Goal: Download file/media

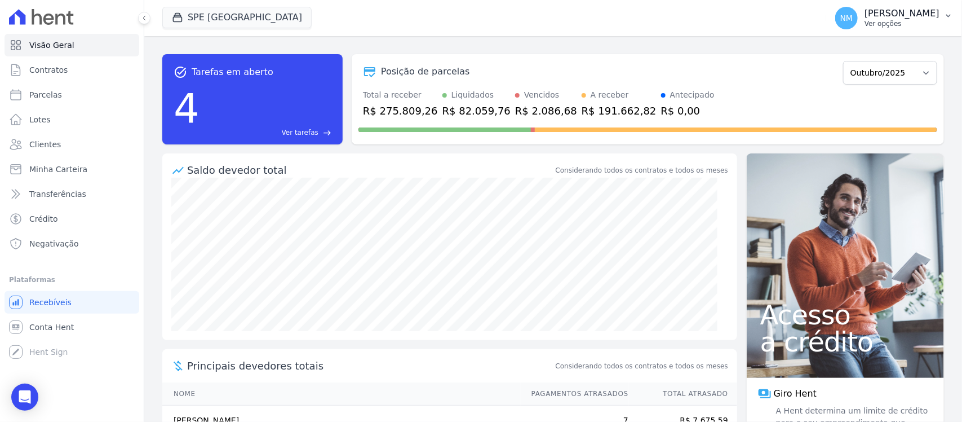
click at [943, 20] on button "NM [PERSON_NAME] Ver opções" at bounding box center [895, 18] width 136 height 32
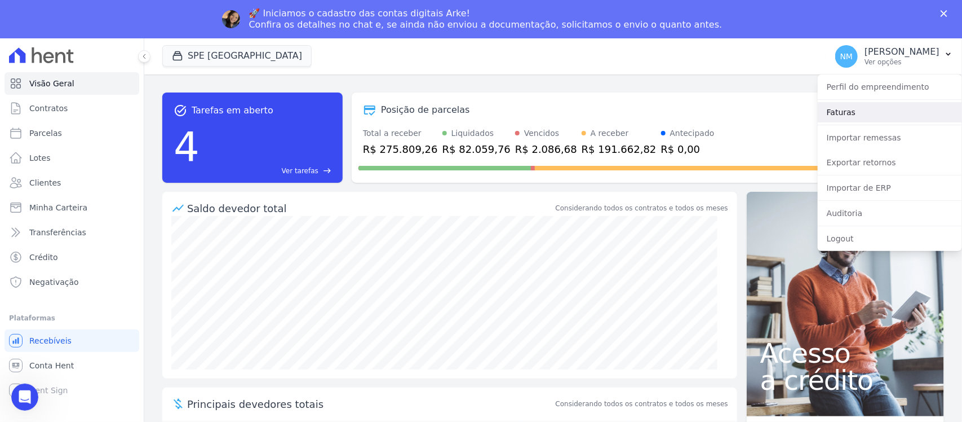
click at [896, 120] on link "Faturas" at bounding box center [890, 112] width 144 height 20
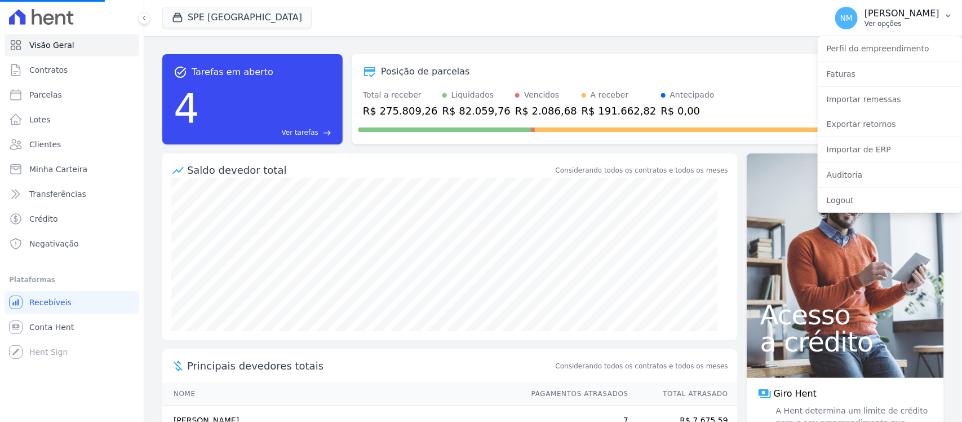
click at [950, 15] on icon "button" at bounding box center [948, 15] width 9 height 9
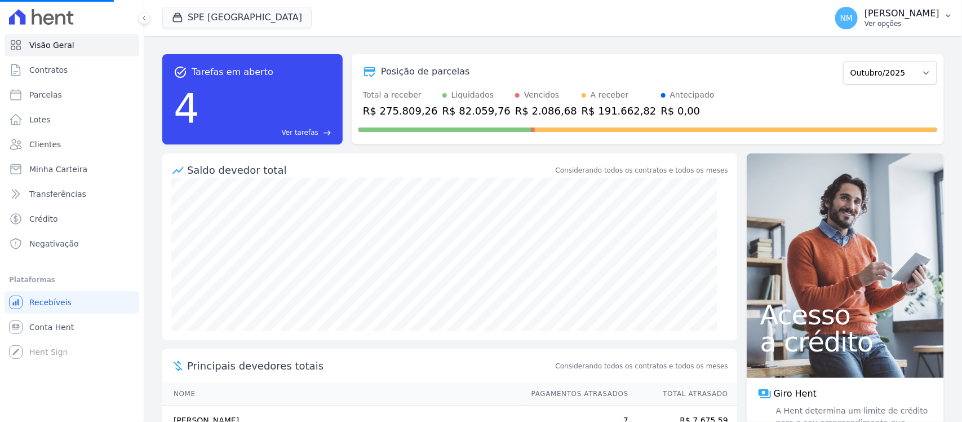
click at [950, 15] on icon "button" at bounding box center [948, 15] width 9 height 9
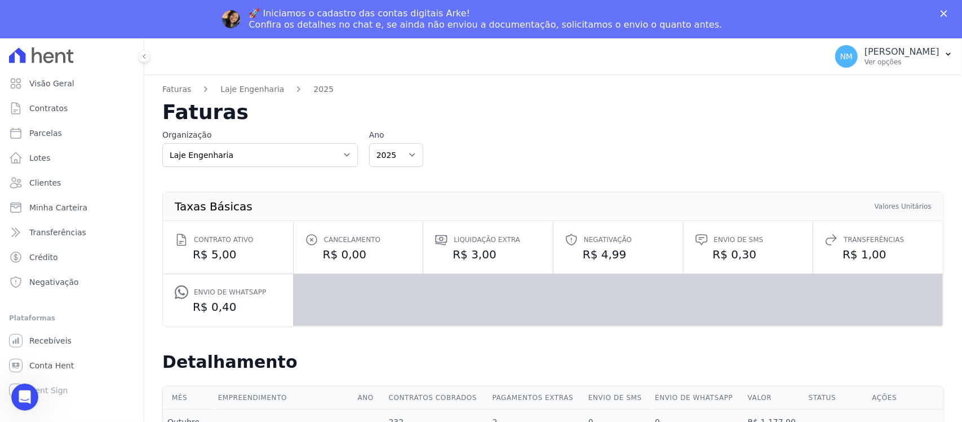
click at [947, 10] on polygon "Fechar" at bounding box center [944, 13] width 7 height 7
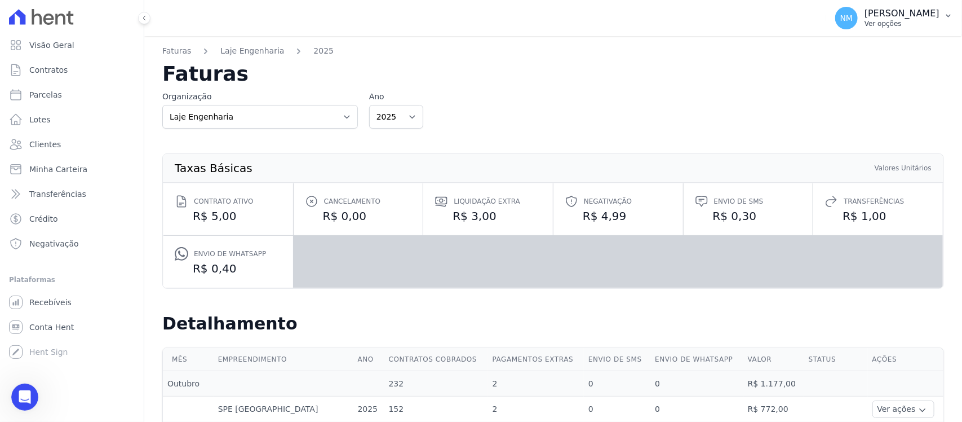
click at [948, 14] on icon "button" at bounding box center [948, 15] width 9 height 9
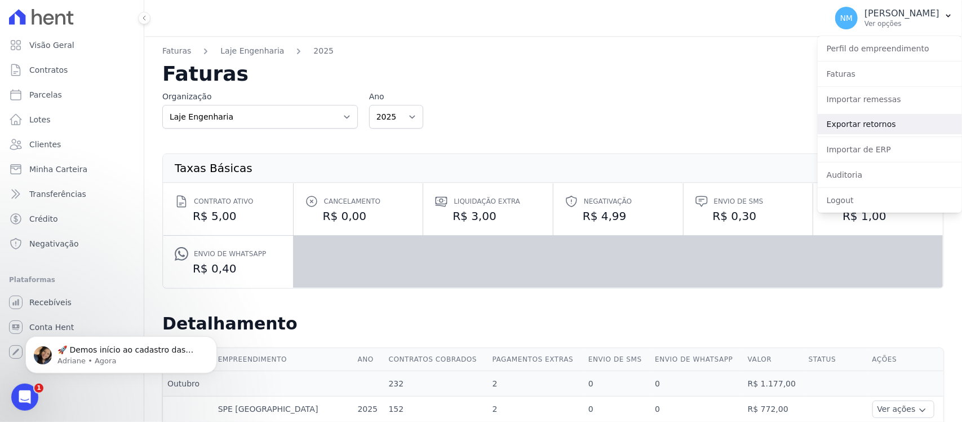
click at [888, 122] on link "Exportar retornos" at bounding box center [890, 124] width 144 height 20
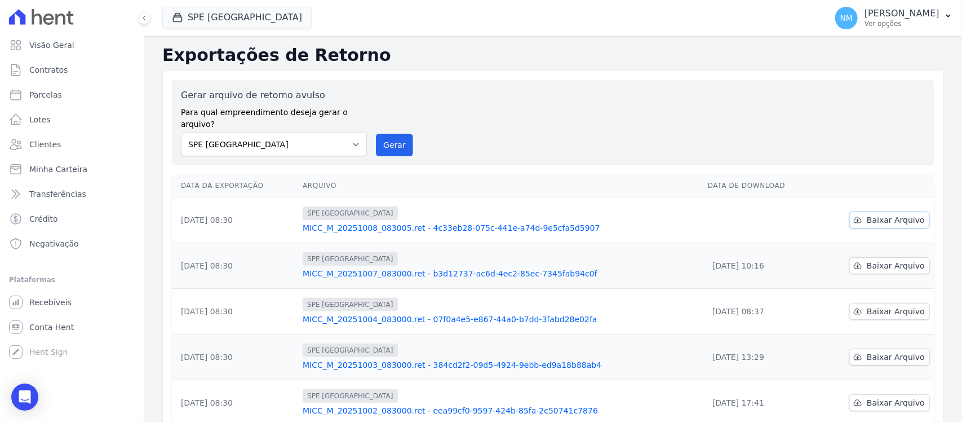
click at [878, 214] on span "Baixar Arquivo" at bounding box center [896, 219] width 58 height 11
click at [195, 17] on button "SPE [GEOGRAPHIC_DATA]" at bounding box center [236, 17] width 149 height 21
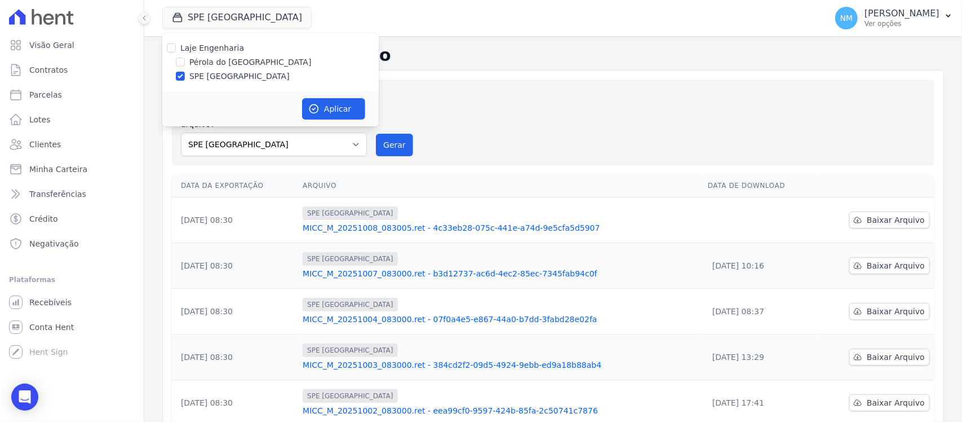
click at [207, 59] on label "Pérola do [GEOGRAPHIC_DATA]" at bounding box center [250, 62] width 122 height 12
click at [185, 59] on input "Pérola do [GEOGRAPHIC_DATA]" at bounding box center [180, 62] width 9 height 9
checkbox input "true"
click at [212, 77] on label "SPE [GEOGRAPHIC_DATA]" at bounding box center [239, 76] width 100 height 12
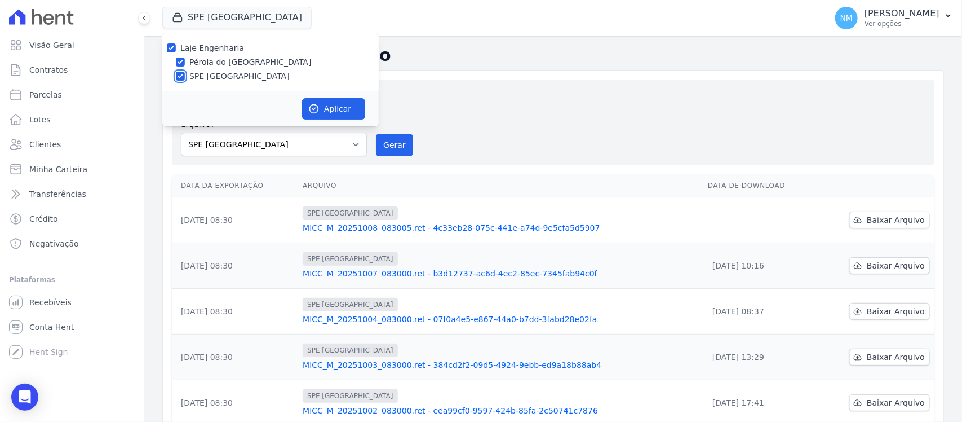
click at [185, 77] on input "SPE [GEOGRAPHIC_DATA]" at bounding box center [180, 76] width 9 height 9
checkbox input "false"
click at [336, 108] on button "Aplicar" at bounding box center [333, 108] width 63 height 21
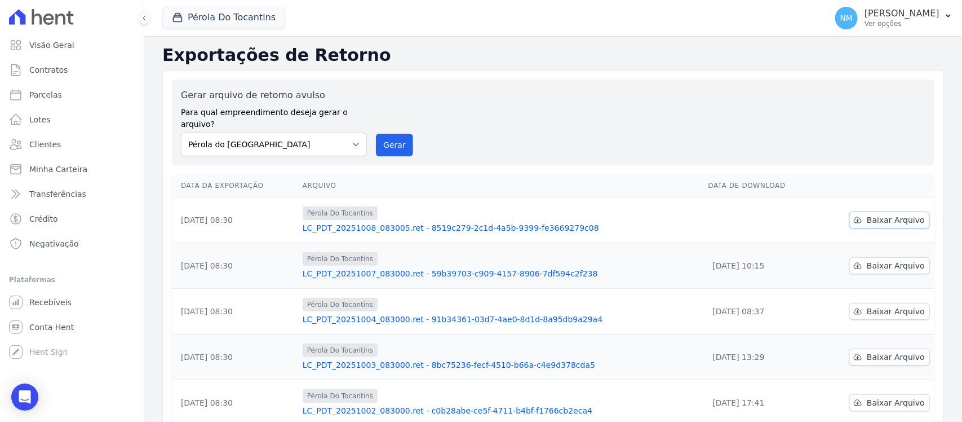
drag, startPoint x: 866, startPoint y: 205, endPoint x: 855, endPoint y: 204, distance: 10.7
click at [867, 214] on span "Baixar Arquivo" at bounding box center [896, 219] width 58 height 11
